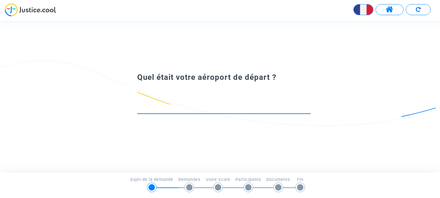
click at [188, 106] on input at bounding box center [223, 108] width 173 height 6
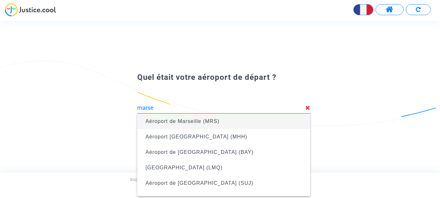
click at [200, 119] on span "Aéroport de Marseille (MRS)" at bounding box center [182, 120] width 74 height 5
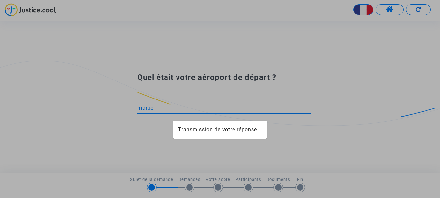
type input "Aéroport de Marseille (MRS)"
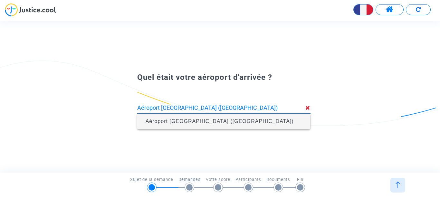
type input "Aéroport [GEOGRAPHIC_DATA] ([GEOGRAPHIC_DATA])"
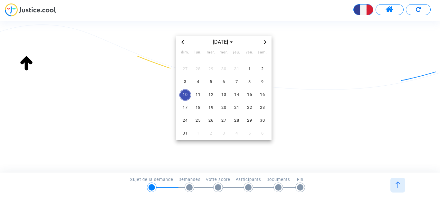
scroll to position [49, 0]
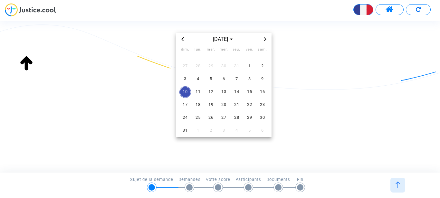
click at [182, 39] on icon "Previous month" at bounding box center [183, 39] width 4 height 4
click at [225, 117] on span "30" at bounding box center [224, 118] width 12 height 12
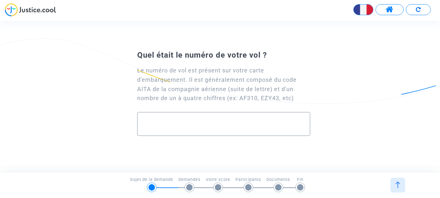
click at [184, 119] on div at bounding box center [224, 121] width 160 height 18
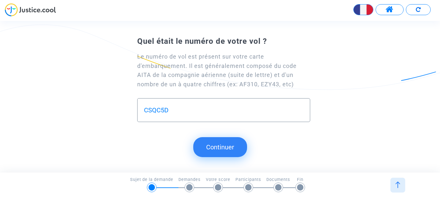
type input "CSQC5D"
click at [228, 143] on button "Continuer" at bounding box center [220, 147] width 54 height 20
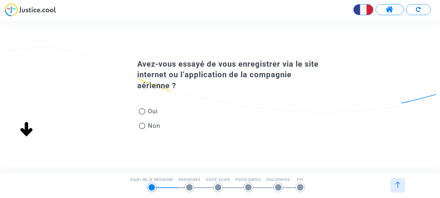
scroll to position [0, 0]
click at [145, 113] on span "Oui" at bounding box center [151, 111] width 13 height 9
click at [142, 115] on input "Oui" at bounding box center [142, 115] width 0 height 0
radio input "true"
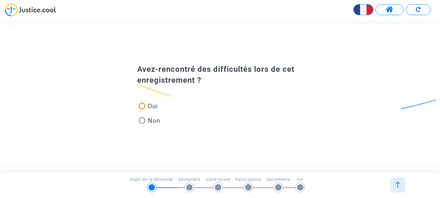
click at [142, 106] on span at bounding box center [142, 106] width 6 height 6
click at [142, 109] on input "Oui" at bounding box center [142, 109] width 0 height 0
radio input "true"
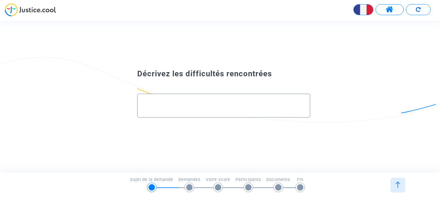
click at [155, 105] on input "text" at bounding box center [224, 105] width 160 height 7
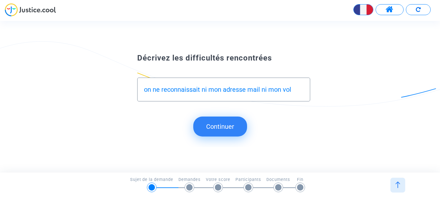
type input "on ne reconnaissait ni mon adresse mail ni mon vol"
click at [229, 127] on button "Continuer" at bounding box center [220, 126] width 54 height 20
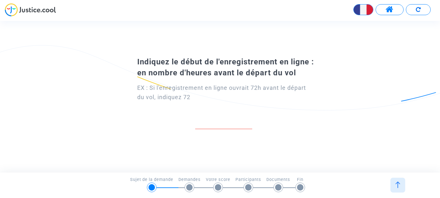
click at [143, 86] on div "EX : Si l'enregistrement en ligne ouvrait 72h avant le départ du vol, indiquez …" at bounding box center [223, 92] width 173 height 19
click at [204, 120] on input "number" at bounding box center [223, 122] width 57 height 9
click at [250, 122] on input "number" at bounding box center [223, 122] width 57 height 9
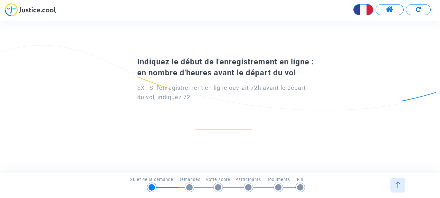
click at [250, 122] on input "number" at bounding box center [223, 122] width 57 height 9
click at [237, 124] on input "number" at bounding box center [223, 122] width 57 height 9
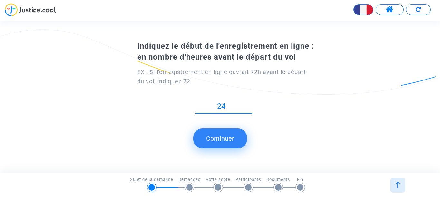
type input "24"
click at [221, 138] on button "Continuer" at bounding box center [220, 138] width 54 height 20
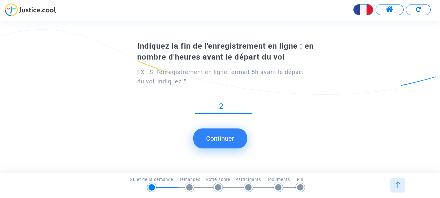
type input "2"
click at [230, 137] on button "Continuer" at bounding box center [220, 138] width 54 height 20
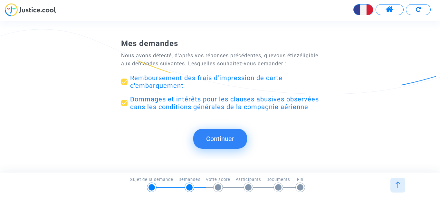
click at [230, 137] on button "Continuer" at bounding box center [220, 139] width 54 height 20
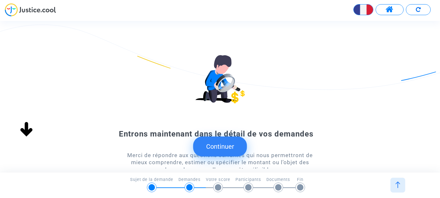
click at [221, 146] on button "Continuer" at bounding box center [220, 146] width 54 height 20
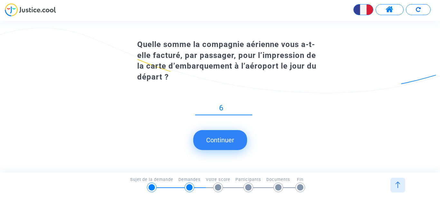
type input "60"
type input "60.50"
click at [233, 141] on button "Continuer" at bounding box center [220, 140] width 54 height 20
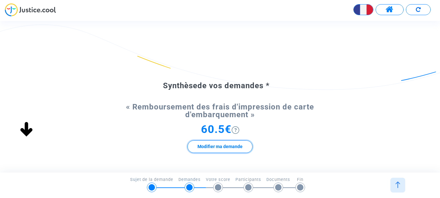
click at [214, 146] on button "Modifier ma demande" at bounding box center [219, 146] width 65 height 13
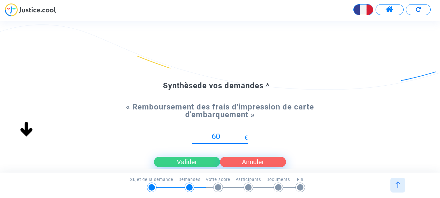
type input "6"
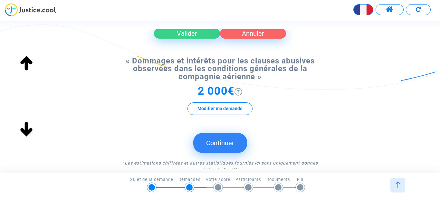
scroll to position [129, 0]
type input "121"
click at [194, 35] on button "Valider" at bounding box center [187, 33] width 66 height 10
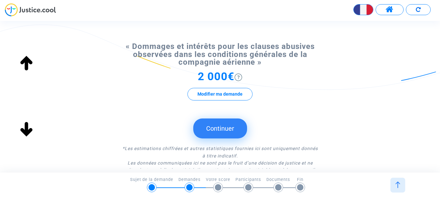
click at [225, 133] on button "Continuer" at bounding box center [220, 128] width 54 height 20
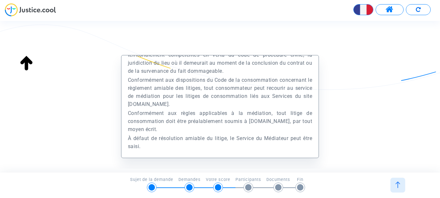
scroll to position [85, 0]
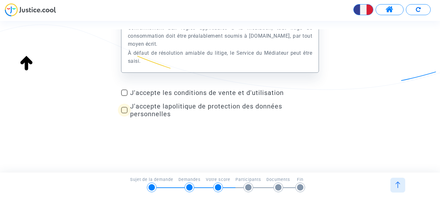
click at [124, 109] on span at bounding box center [124, 110] width 6 height 6
click at [124, 113] on input "J'accepte la politique de protection des données personnelles" at bounding box center [124, 113] width 0 height 0
checkbox input "true"
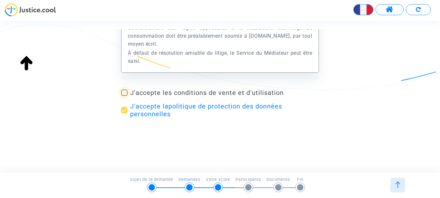
click at [123, 93] on span at bounding box center [124, 92] width 6 height 6
click at [124, 96] on input "J'accepte les conditions de vente et d'utilisation" at bounding box center [124, 96] width 0 height 0
checkbox input "true"
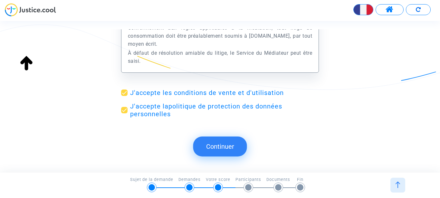
click at [222, 152] on button "Continuer" at bounding box center [220, 146] width 54 height 20
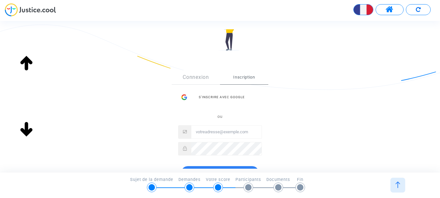
scroll to position [53, 0]
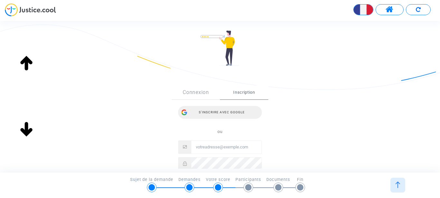
click at [228, 115] on div "S’inscrire avec Google" at bounding box center [220, 112] width 84 height 13
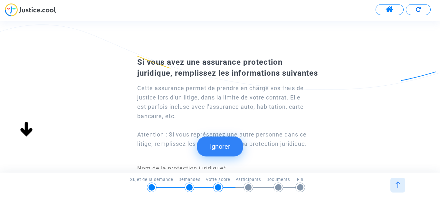
scroll to position [101, 0]
click at [219, 148] on button "Ignorer" at bounding box center [220, 146] width 46 height 20
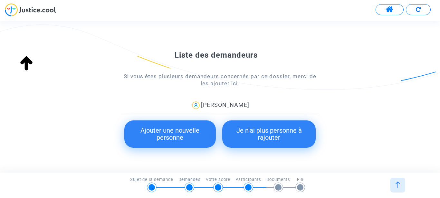
scroll to position [104, 0]
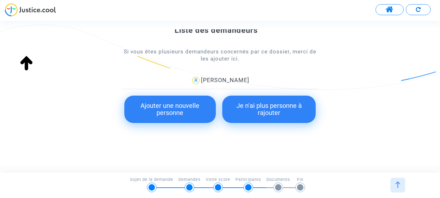
click at [259, 105] on button "Je n'ai plus personne à rajouter" at bounding box center [269, 109] width 94 height 27
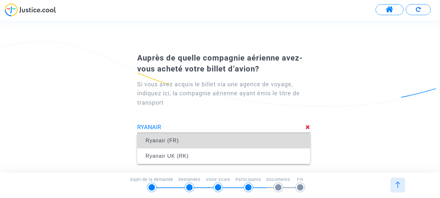
click at [163, 141] on span "Ryanair (FR)" at bounding box center [161, 140] width 33 height 5
type input "Ryanair (FR)"
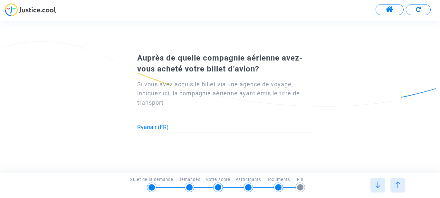
scroll to position [0, 0]
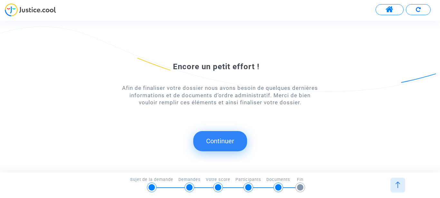
click at [224, 140] on button "Continuer" at bounding box center [220, 141] width 54 height 20
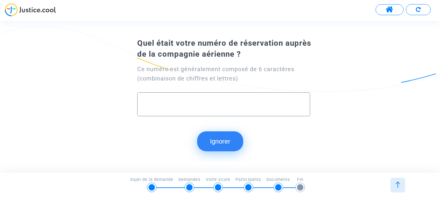
click at [155, 103] on input "text" at bounding box center [224, 104] width 160 height 7
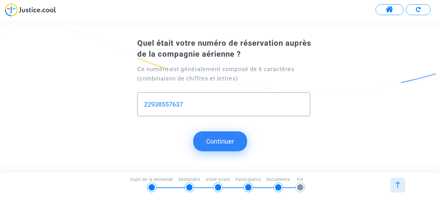
type input "22938557637"
click at [232, 143] on button "Continuer" at bounding box center [220, 141] width 54 height 20
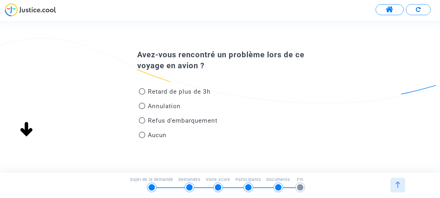
click at [143, 135] on span at bounding box center [142, 135] width 6 height 6
click at [142, 138] on input "Aucun" at bounding box center [142, 138] width 0 height 0
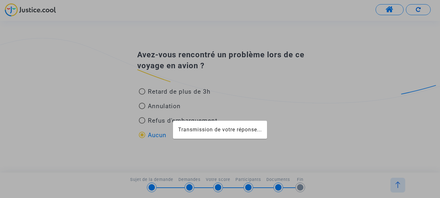
radio input "true"
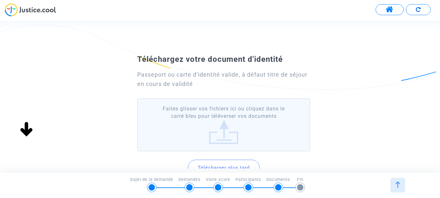
scroll to position [2, 0]
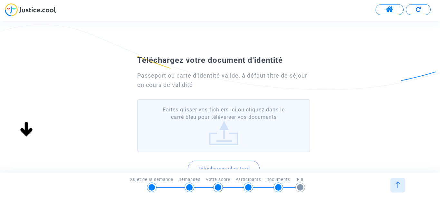
click at [160, 114] on label "Faites glisser vos fichiers ici ou cliquez dans le carré bleu pour téléverser v…" at bounding box center [223, 125] width 173 height 53
click at [0, 0] on input "Faites glisser vos fichiers ici ou cliquez dans le carré bleu pour téléverser v…" at bounding box center [0, 0] width 0 height 0
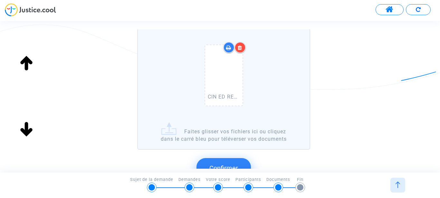
scroll to position [73, 0]
click at [240, 125] on label "CIN ED RECTO.jpg Faites glisser vos fichiers ici ou cliquez dans le carré bleu …" at bounding box center [223, 88] width 173 height 121
click at [0, 0] on input "CIN ED RECTO.jpg Faites glisser vos fichiers ici ou cliquez dans le carré bleu …" at bounding box center [0, 0] width 0 height 0
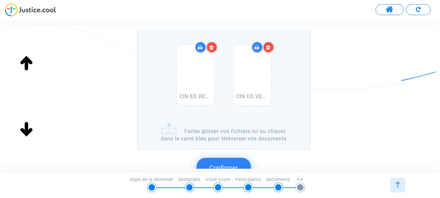
click at [228, 162] on button "Confirmer" at bounding box center [223, 168] width 54 height 20
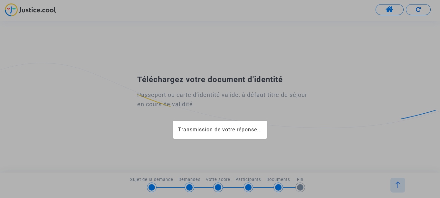
scroll to position [0, 0]
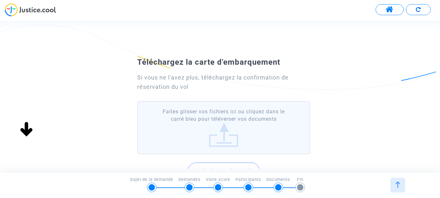
click at [194, 136] on label "Faites glisser vos fichiers ici ou cliquez dans le carré bleu pour téléverser v…" at bounding box center [223, 127] width 173 height 53
click at [0, 0] on input "Faites glisser vos fichiers ici ou cliquez dans le carré bleu pour téléverser v…" at bounding box center [0, 0] width 0 height 0
click at [172, 116] on label "Faites glisser vos fichiers ici ou cliquez dans le carré bleu pour téléverser v…" at bounding box center [223, 127] width 173 height 53
click at [0, 0] on input "Faites glisser vos fichiers ici ou cliquez dans le carré bleu pour téléverser v…" at bounding box center [0, 0] width 0 height 0
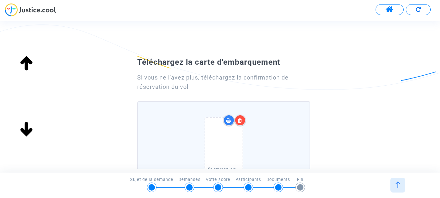
scroll to position [72, 0]
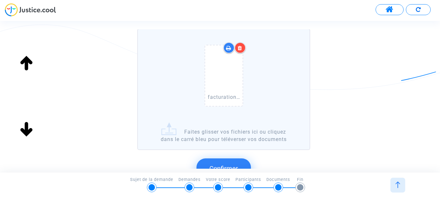
click at [154, 123] on label "facturation Ryanair.jpg Faites glisser vos fichiers ici ou cliquez dans le carr…" at bounding box center [223, 89] width 173 height 121
click at [0, 0] on input "facturation Ryanair.jpg Faites glisser vos fichiers ici ou cliquez dans le carr…" at bounding box center [0, 0] width 0 height 0
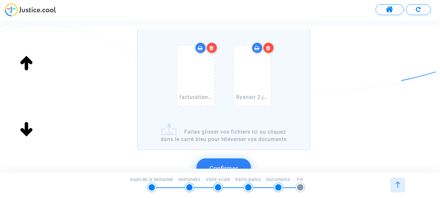
click at [241, 162] on button "Confirmer" at bounding box center [223, 168] width 54 height 20
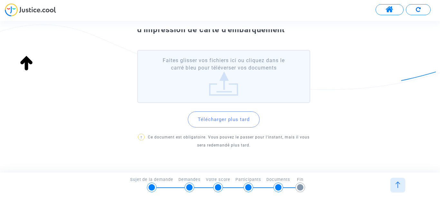
scroll to position [60, 0]
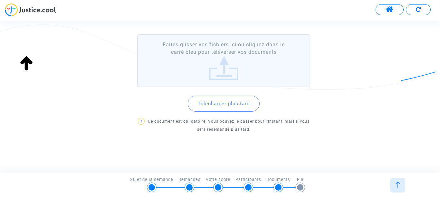
click at [226, 105] on button "Télécharger plus tard" at bounding box center [224, 104] width 72 height 16
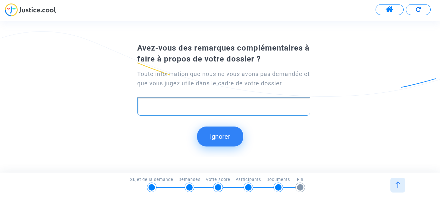
click at [148, 105] on p "Rich Text Editor, main" at bounding box center [223, 106] width 166 height 8
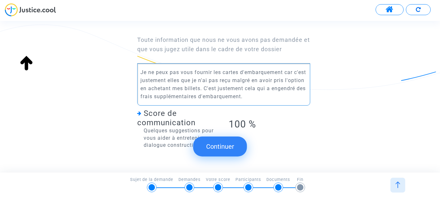
scroll to position [49, 0]
click at [234, 146] on button "Continuer" at bounding box center [220, 146] width 54 height 20
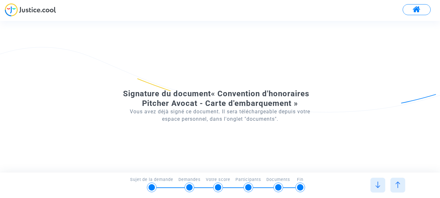
scroll to position [0, 0]
